Goal: Navigation & Orientation: Find specific page/section

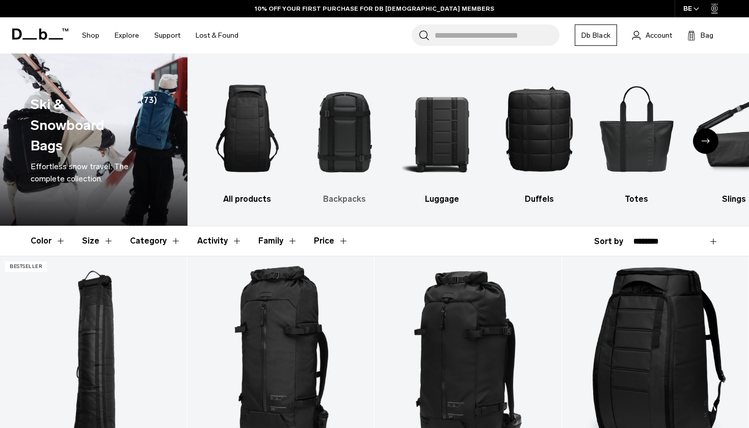
click at [345, 196] on h3 "Backpacks" at bounding box center [344, 199] width 79 height 12
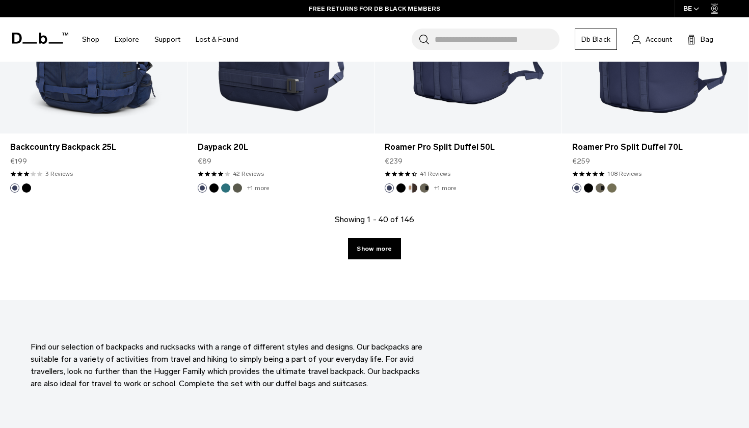
scroll to position [2919, 0]
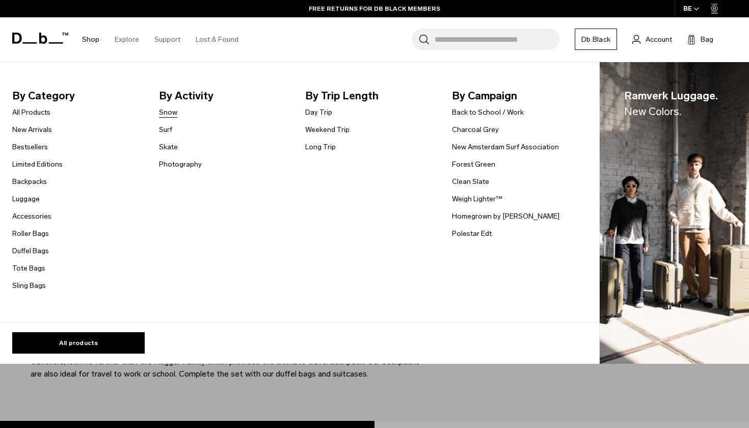
click at [164, 113] on link "Snow" at bounding box center [168, 112] width 18 height 11
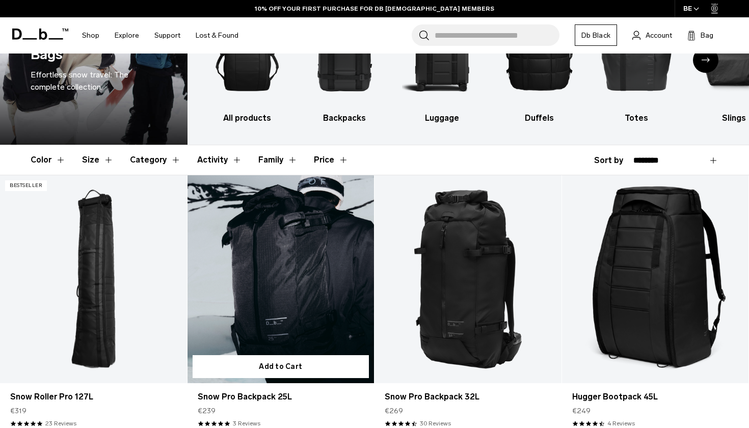
scroll to position [87, 0]
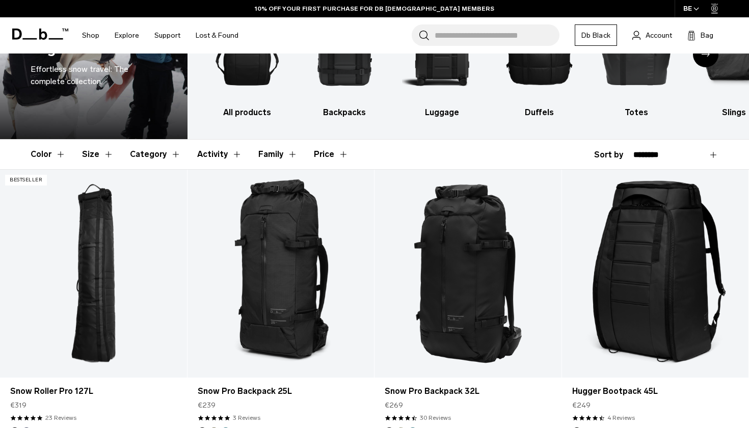
click at [229, 157] on button "Activity" at bounding box center [219, 155] width 45 height 30
